Goal: Obtain resource: Download file/media

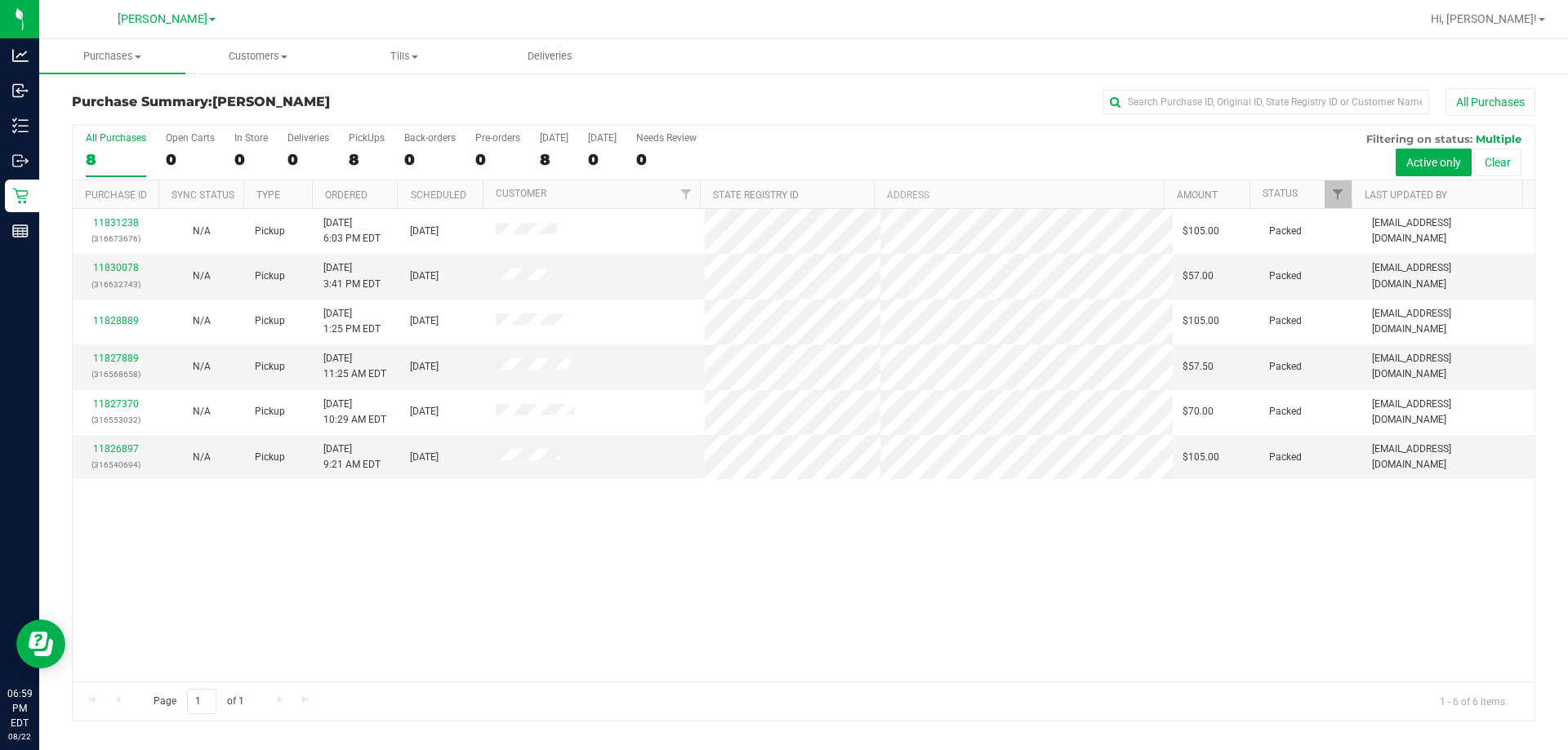
click at [782, 642] on div "11831238 (316673676) N/A Pickup [DATE] 6:03 PM EDT 8/23/2025 $105.00 Packed [EM…" at bounding box center [803, 445] width 1462 height 472
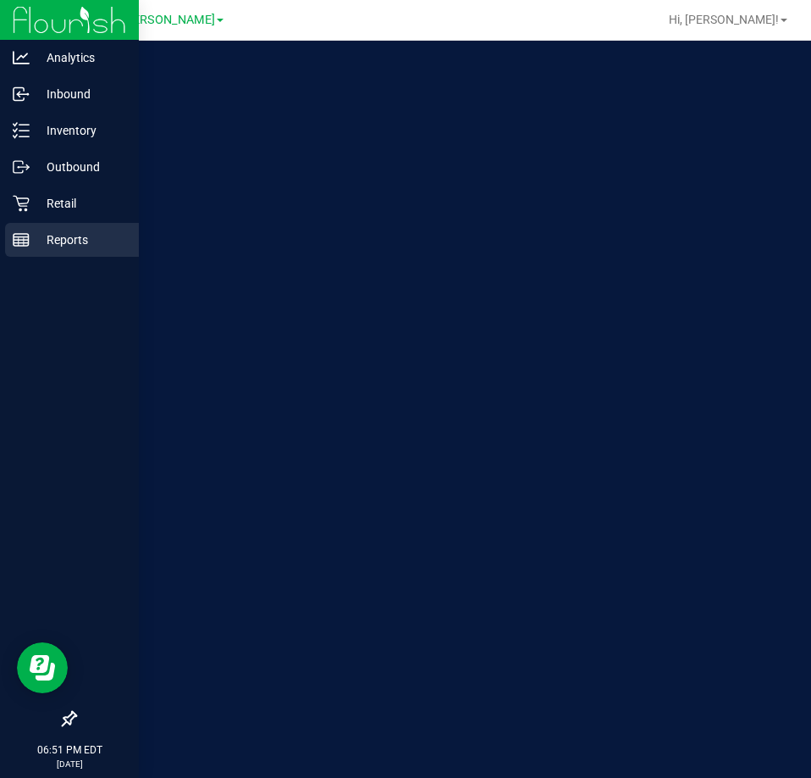
click at [25, 244] on icon at bounding box center [21, 239] width 17 height 17
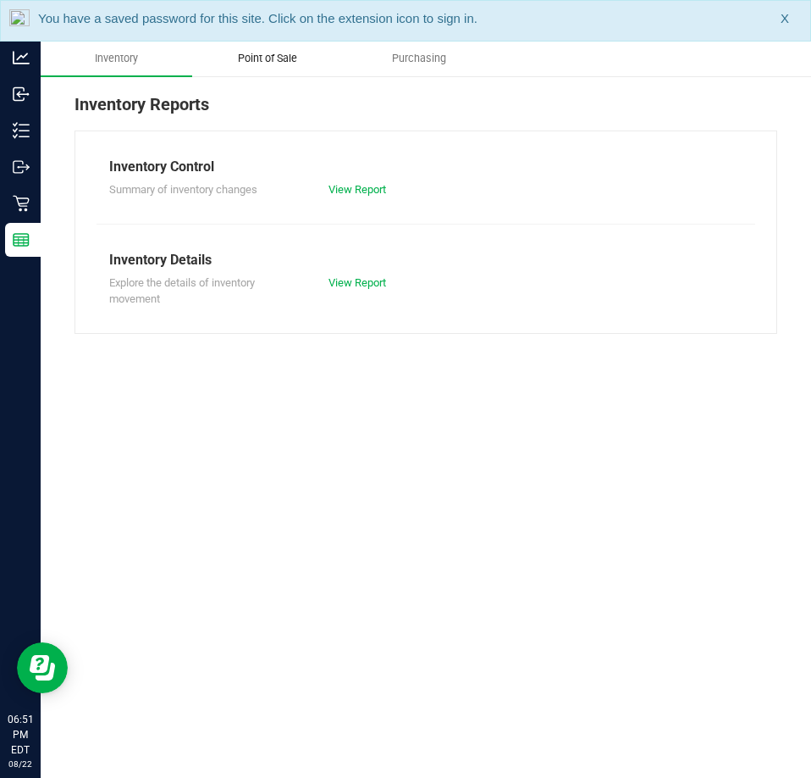
click at [288, 58] on span "Point of Sale" at bounding box center [267, 58] width 105 height 15
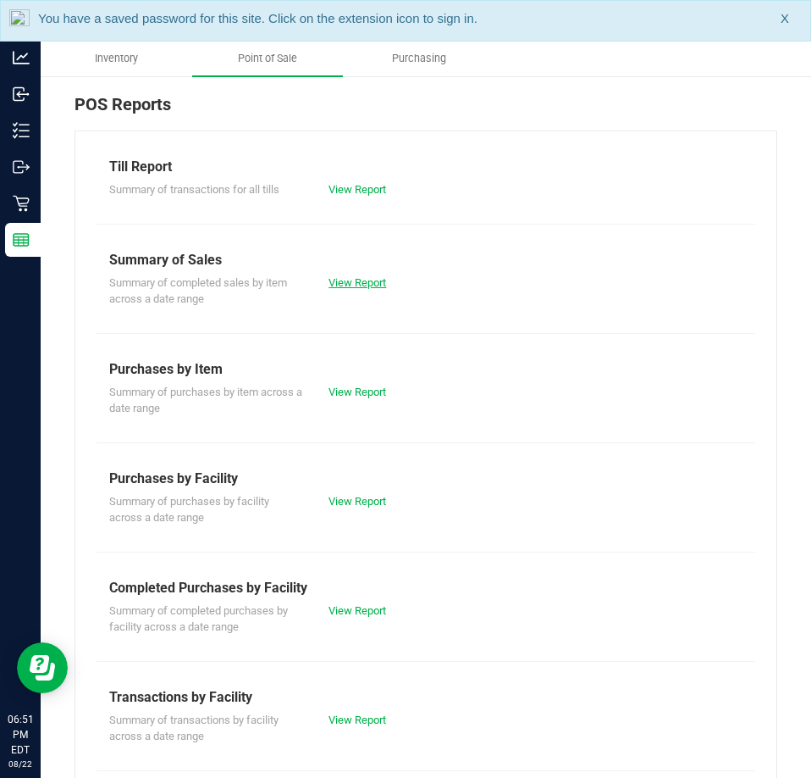
click at [349, 285] on link "View Report" at bounding box center [358, 282] width 58 height 13
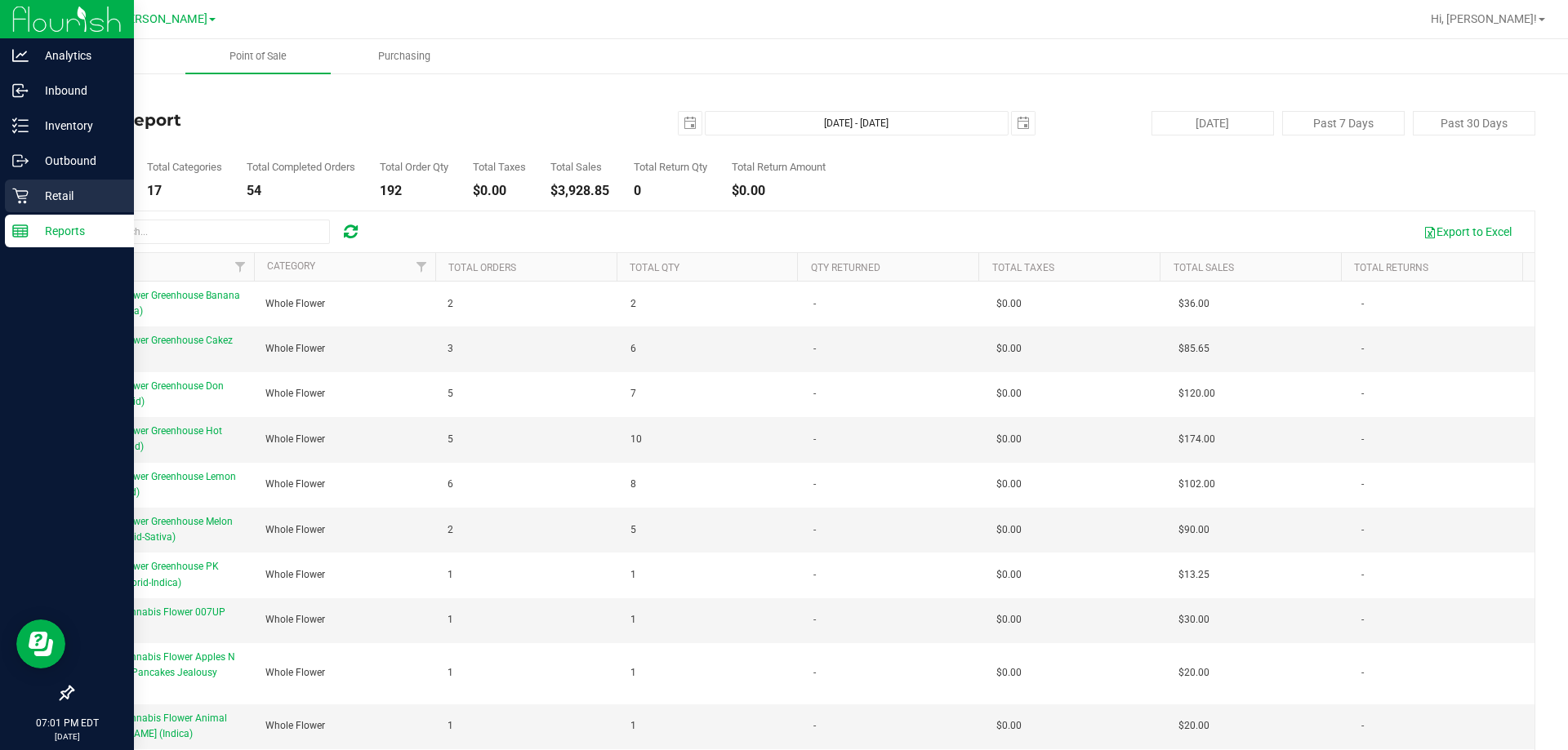
click at [62, 188] on p "Retail" at bounding box center [78, 196] width 98 height 19
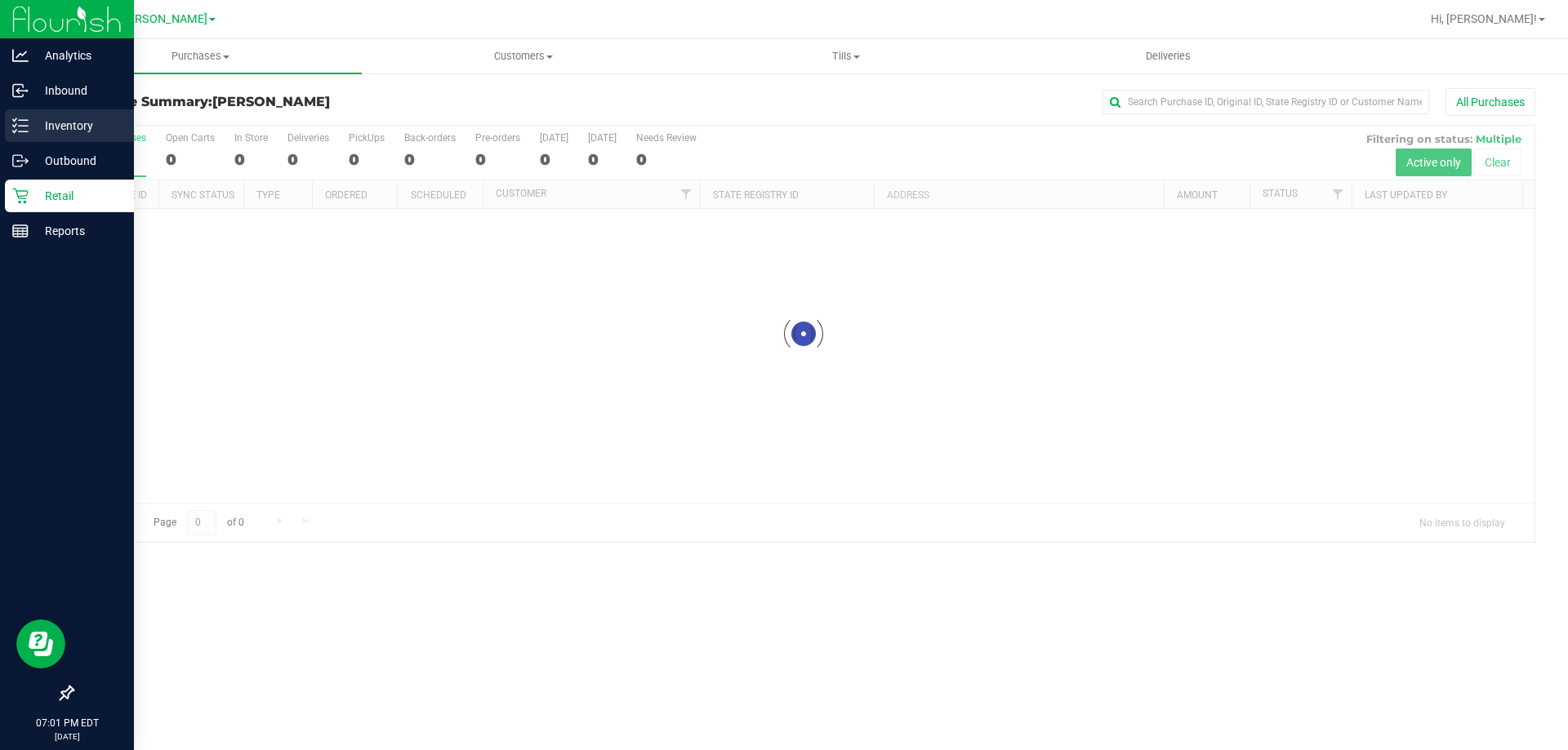
click at [63, 118] on p "Inventory" at bounding box center [78, 125] width 98 height 19
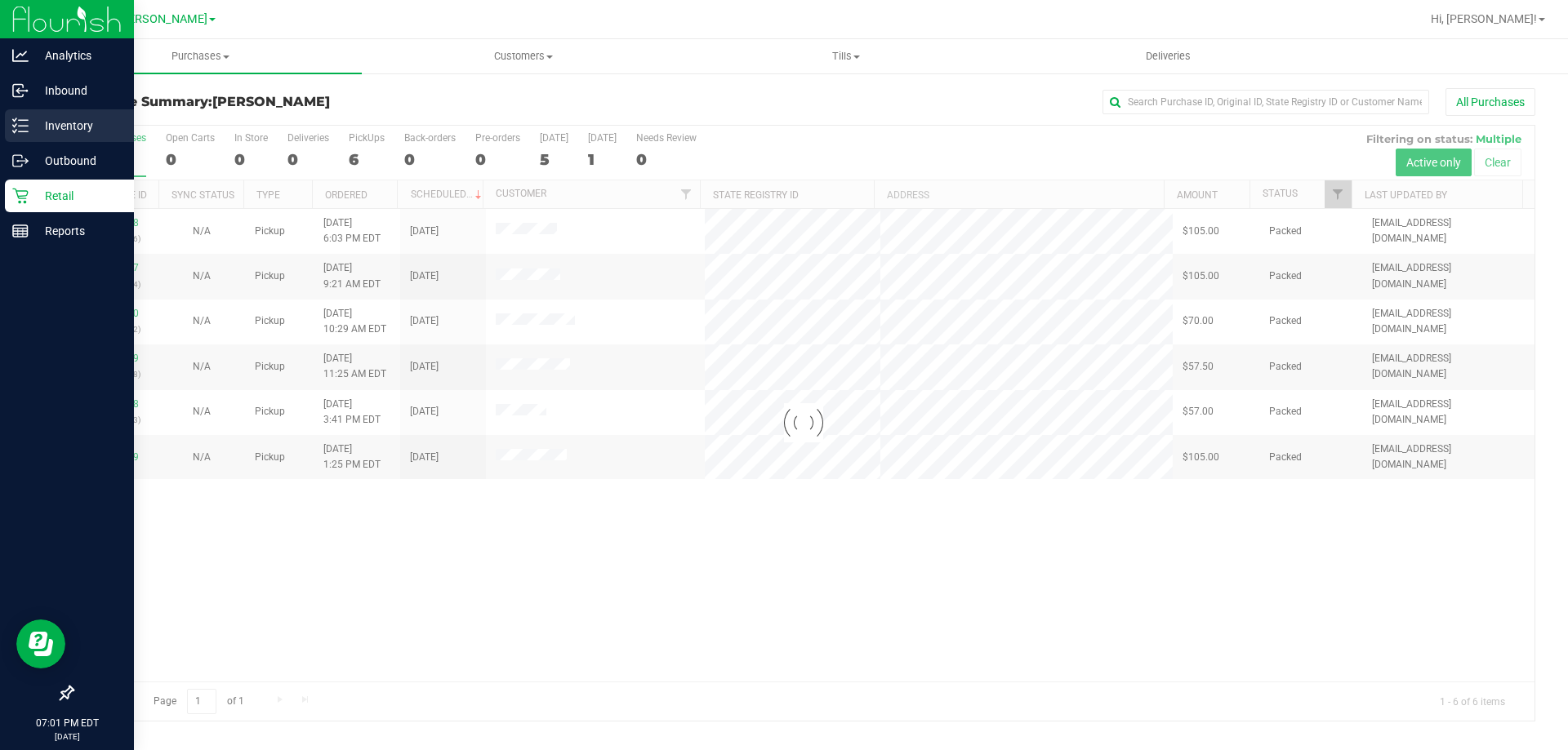
click at [67, 125] on p "Inventory" at bounding box center [78, 125] width 98 height 19
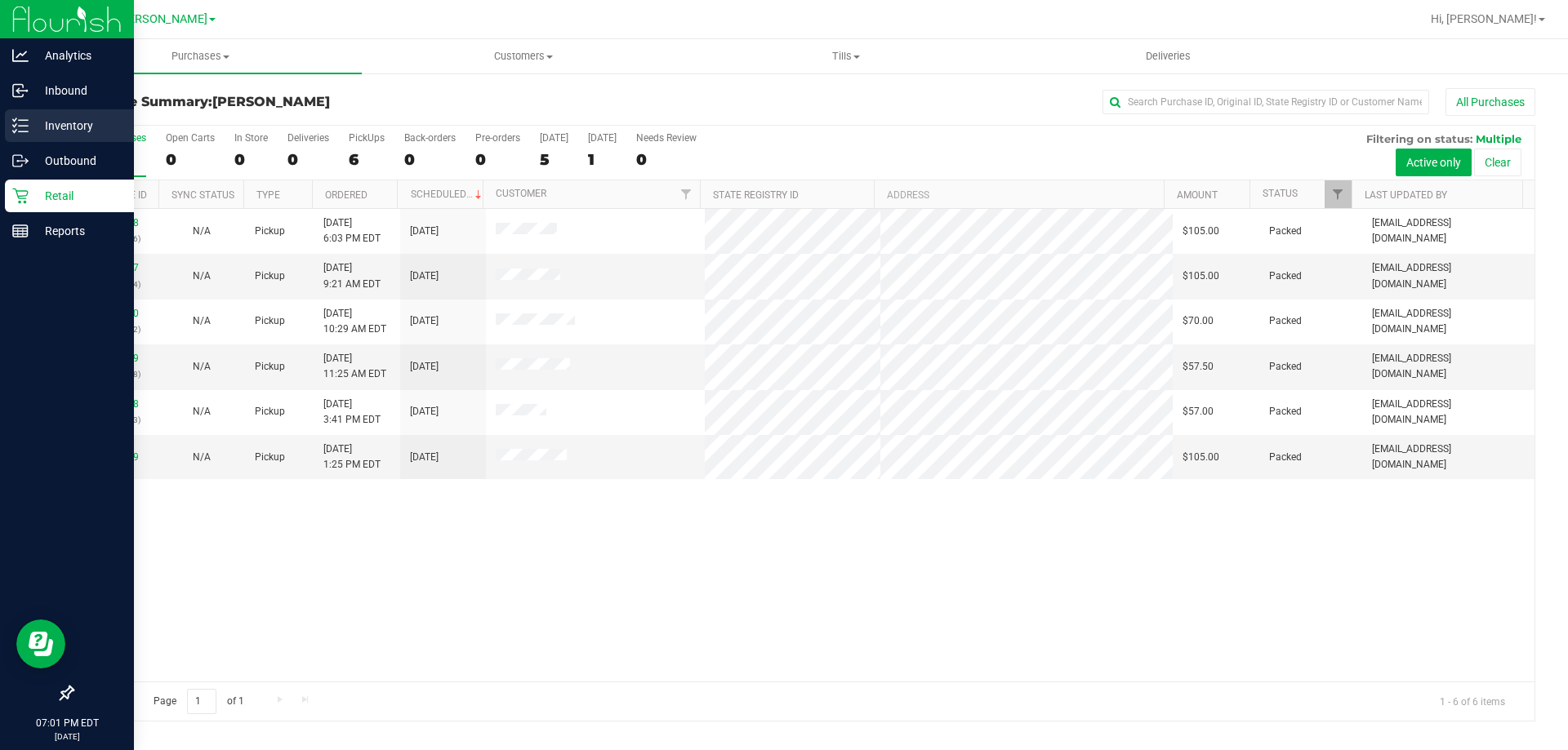
click at [35, 125] on p "Inventory" at bounding box center [78, 125] width 98 height 19
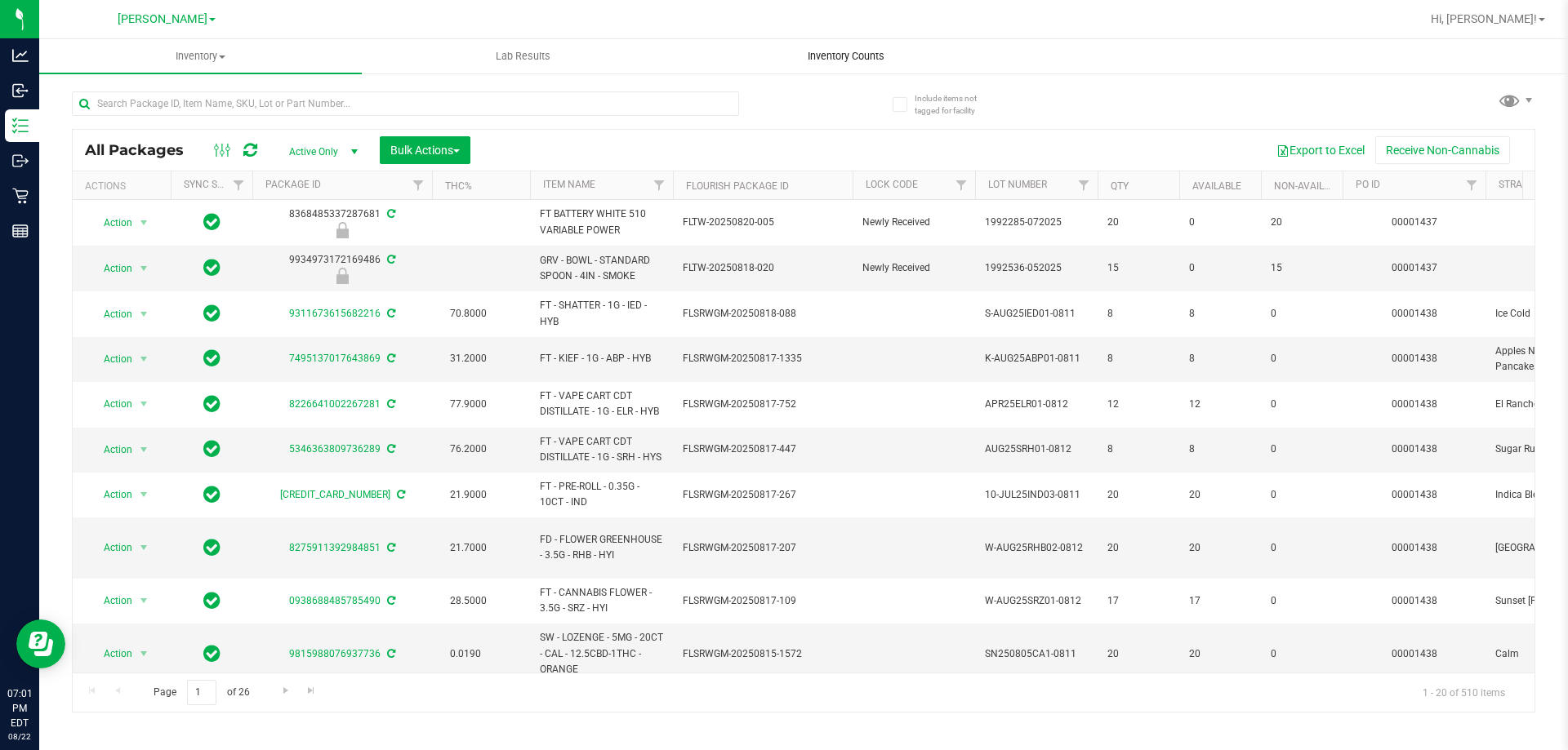
click at [782, 54] on span "Inventory Counts" at bounding box center [846, 56] width 121 height 14
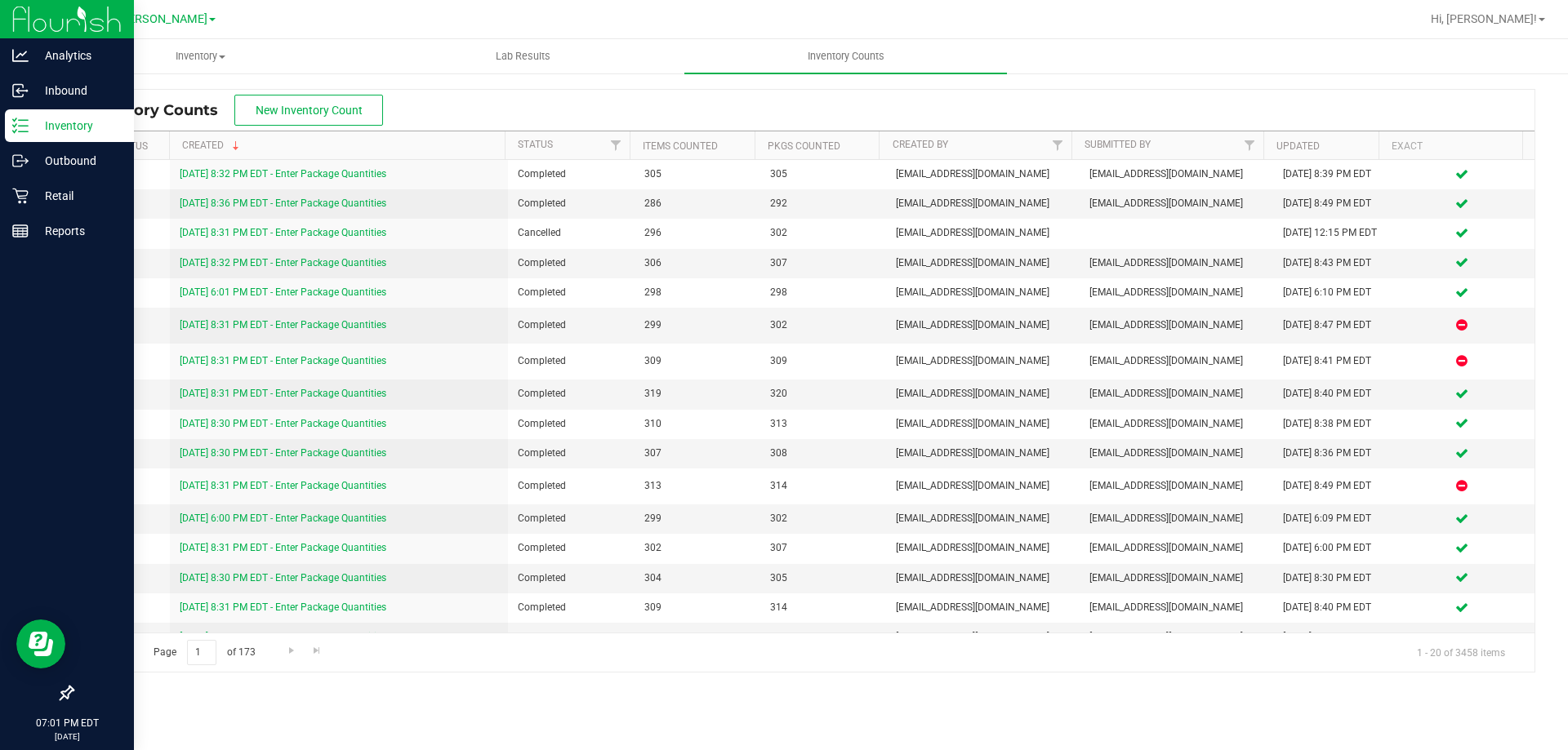
click at [30, 121] on p "Inventory" at bounding box center [78, 125] width 98 height 19
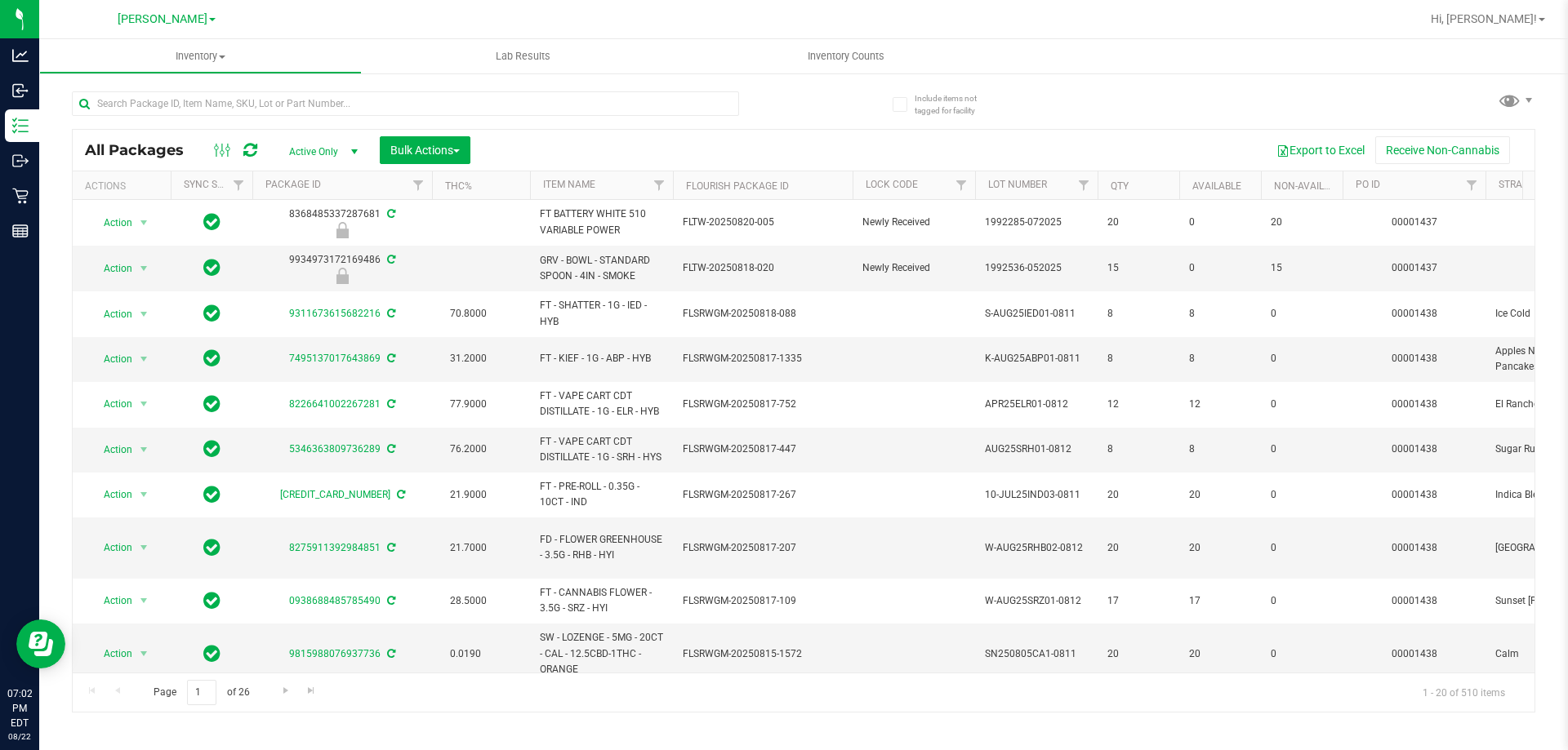
click at [608, 181] on th "Item Name" at bounding box center [602, 186] width 143 height 29
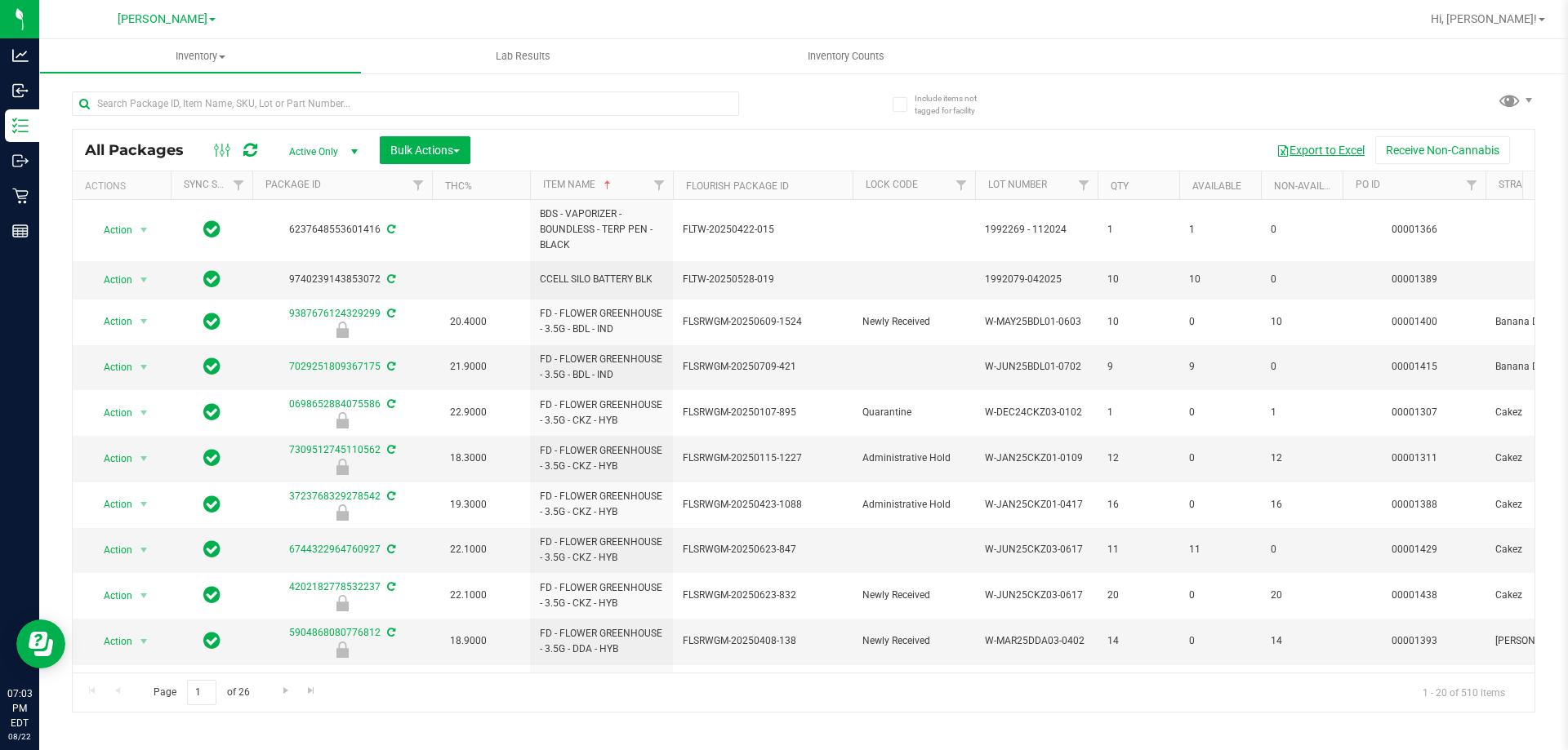
click at [782, 147] on button "Export to Excel" at bounding box center [1321, 149] width 110 height 28
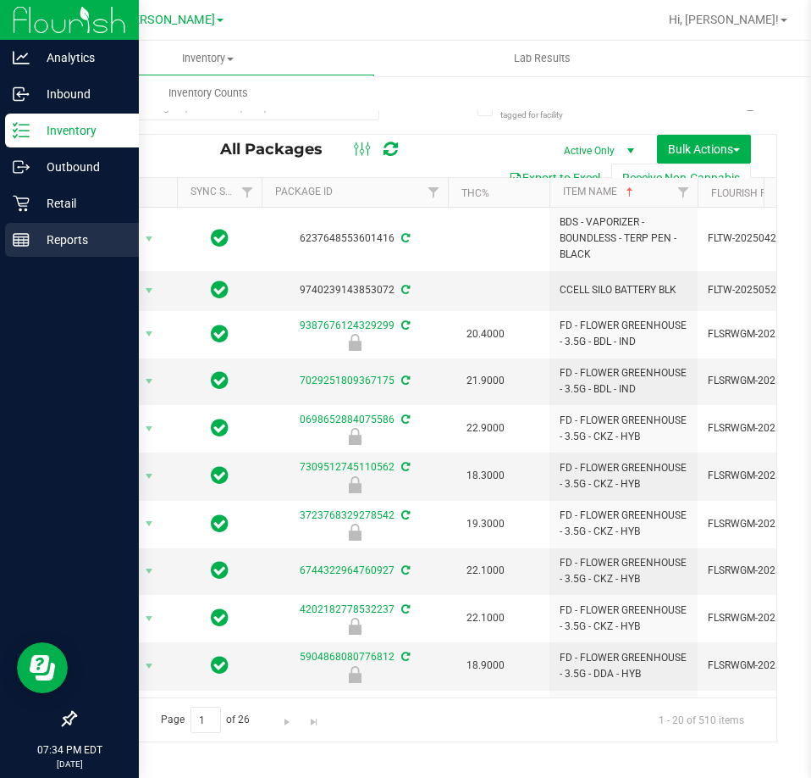
click at [46, 234] on p "Reports" at bounding box center [81, 240] width 102 height 20
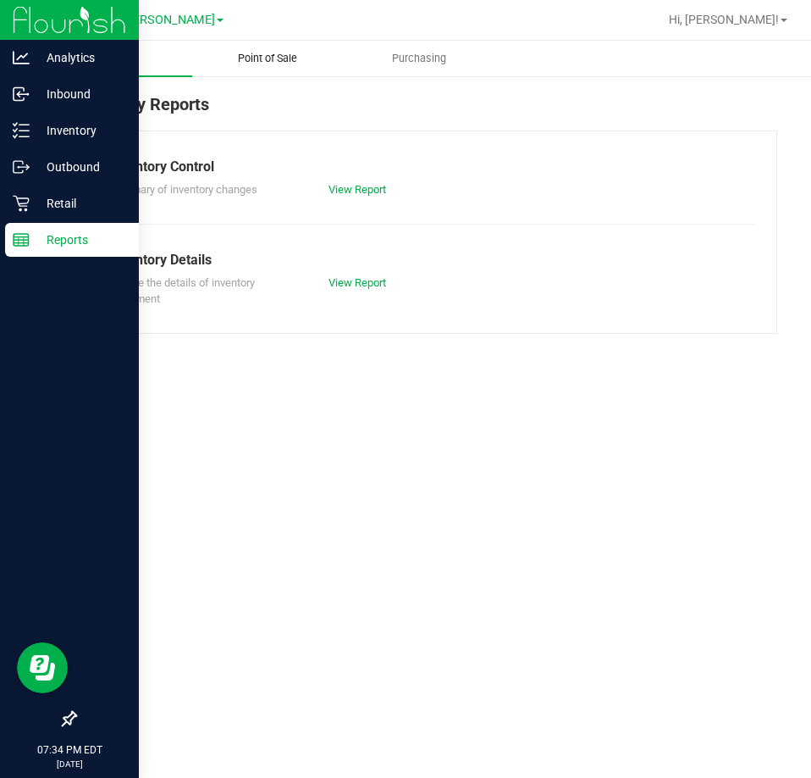
click at [267, 61] on span "Point of Sale" at bounding box center [267, 58] width 105 height 15
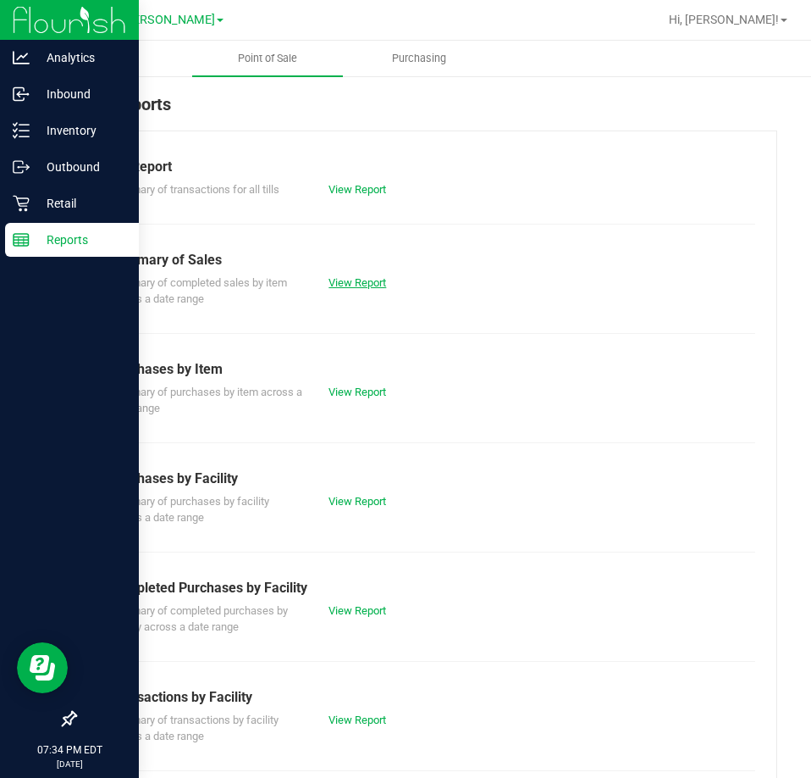
click at [363, 280] on link "View Report" at bounding box center [358, 282] width 58 height 13
